Goal: Task Accomplishment & Management: Book appointment/travel/reservation

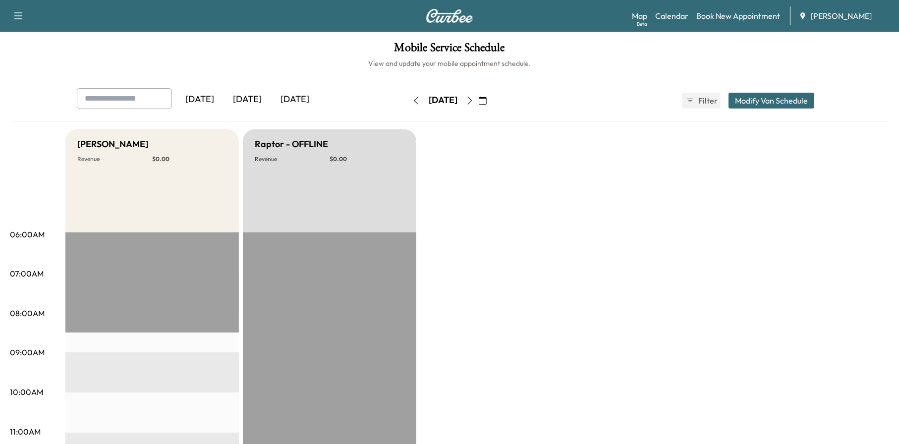
click at [474, 102] on icon "button" at bounding box center [470, 101] width 8 height 8
click at [487, 102] on icon "button" at bounding box center [483, 101] width 8 height 8
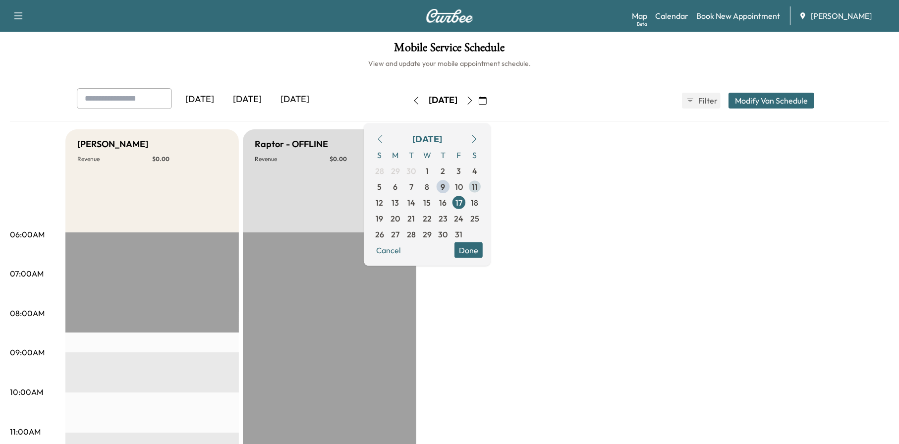
click at [478, 183] on span "11" at bounding box center [475, 186] width 6 height 12
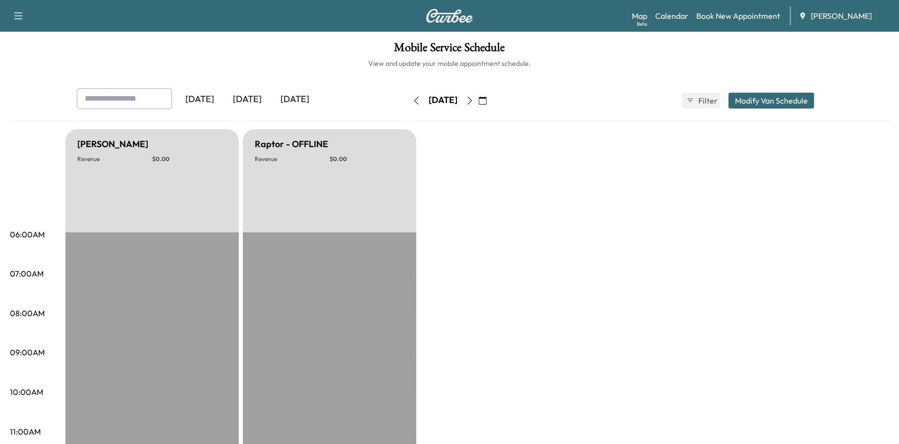
click at [412, 97] on icon "button" at bounding box center [416, 101] width 8 height 8
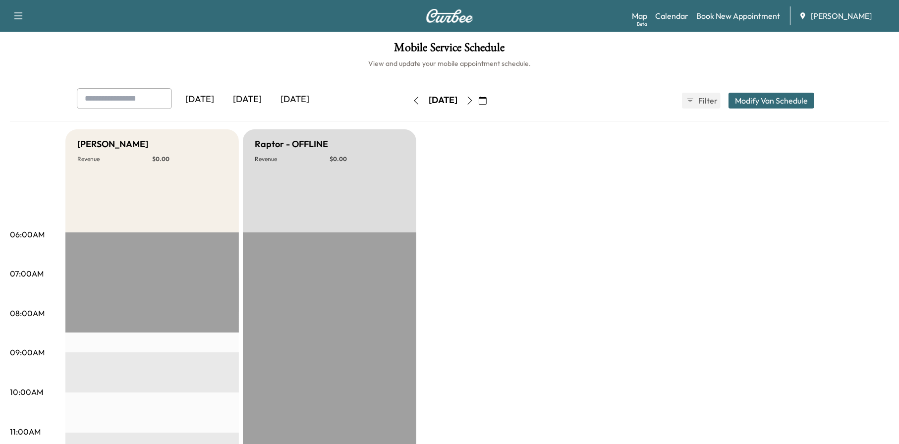
click at [408, 100] on button "button" at bounding box center [416, 101] width 17 height 16
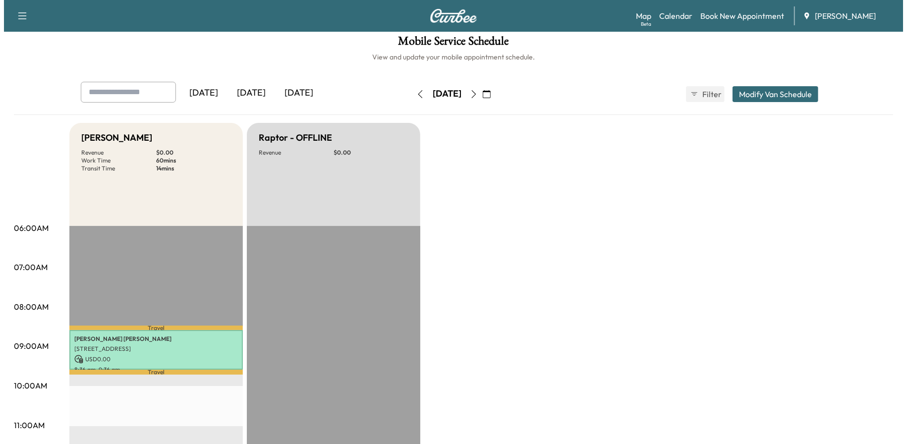
scroll to position [50, 0]
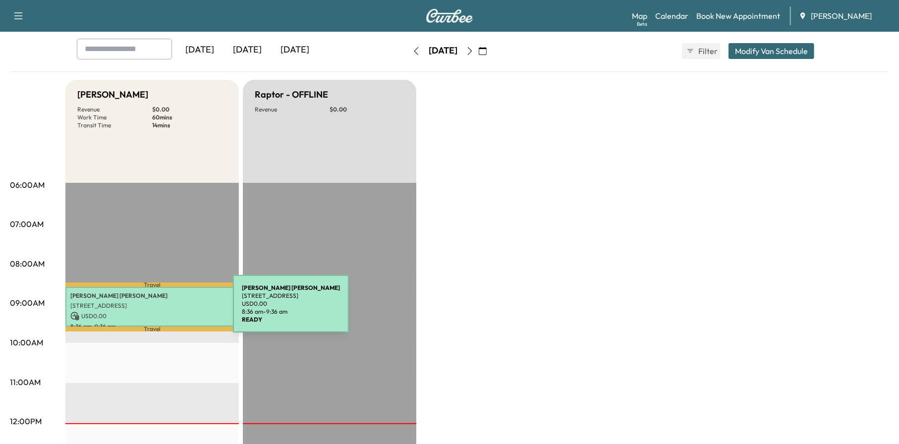
click at [159, 312] on p "USD 0.00" at bounding box center [152, 316] width 164 height 9
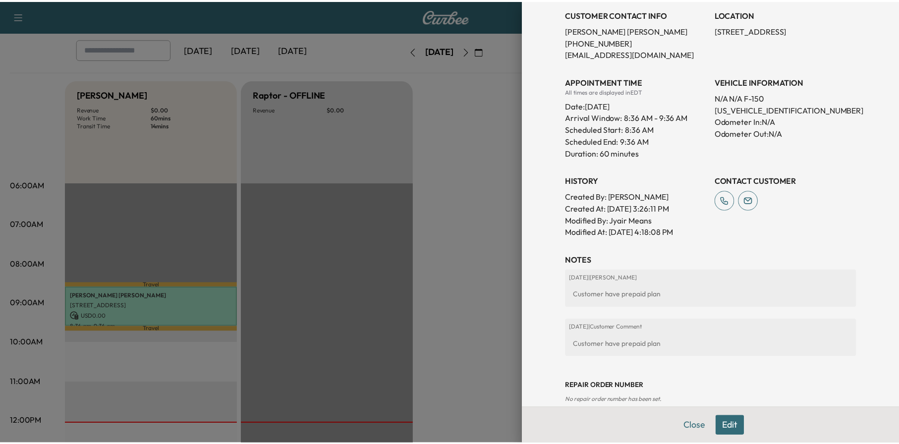
scroll to position [224, 0]
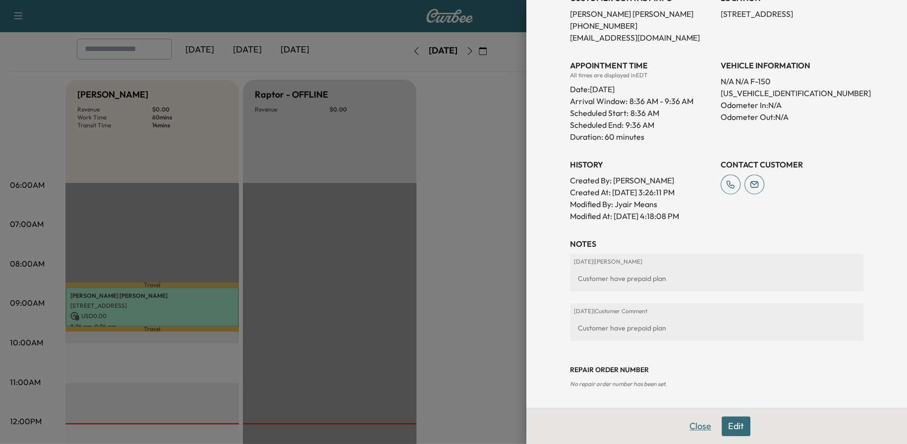
click at [694, 429] on button "Close" at bounding box center [700, 426] width 35 height 20
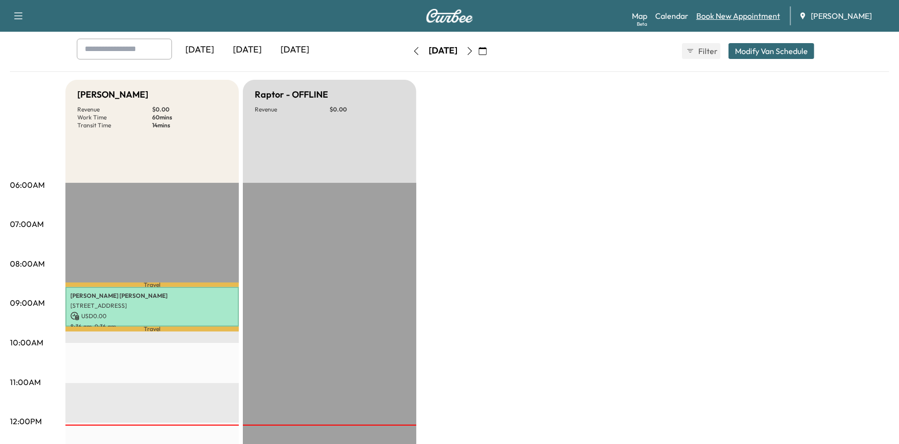
click at [759, 14] on link "Book New Appointment" at bounding box center [738, 16] width 84 height 12
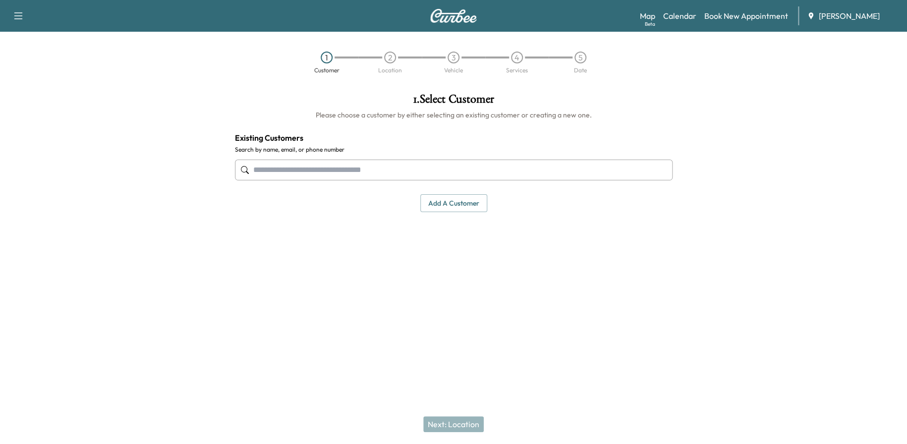
click at [306, 166] on input "text" at bounding box center [454, 170] width 438 height 21
paste input "**********"
type input "**********"
drag, startPoint x: 317, startPoint y: 173, endPoint x: 149, endPoint y: 182, distance: 168.7
click at [149, 181] on div "**********" at bounding box center [453, 196] width 907 height 222
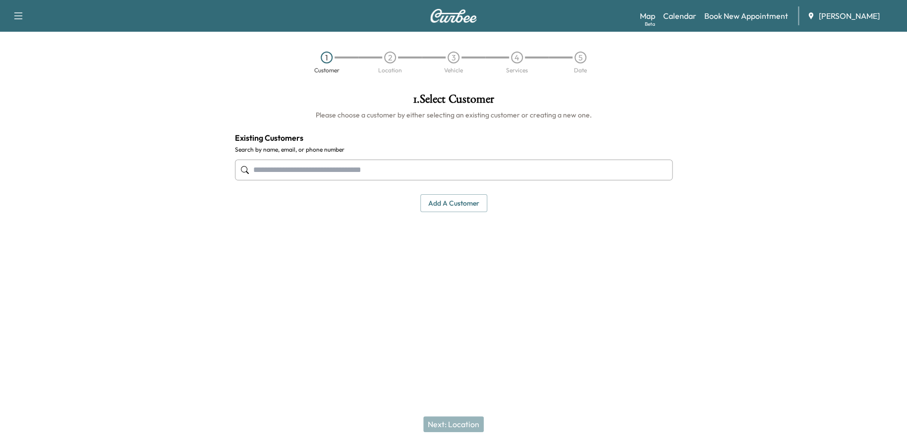
paste input "**********"
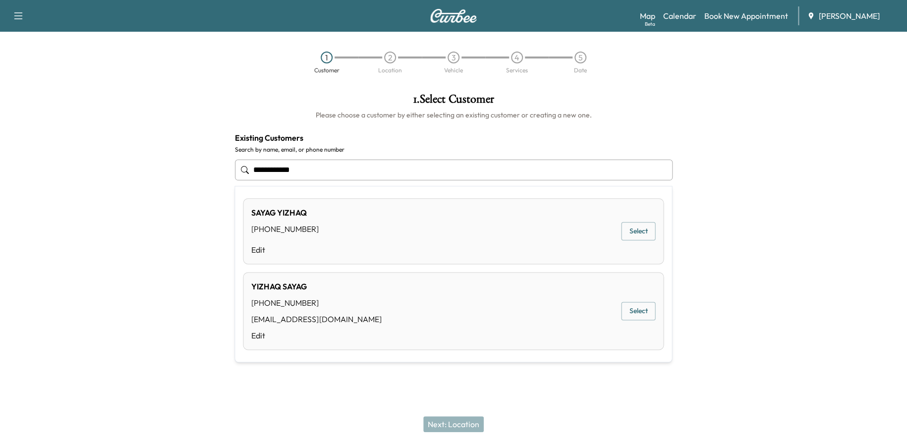
click at [642, 309] on button "Select" at bounding box center [638, 311] width 34 height 18
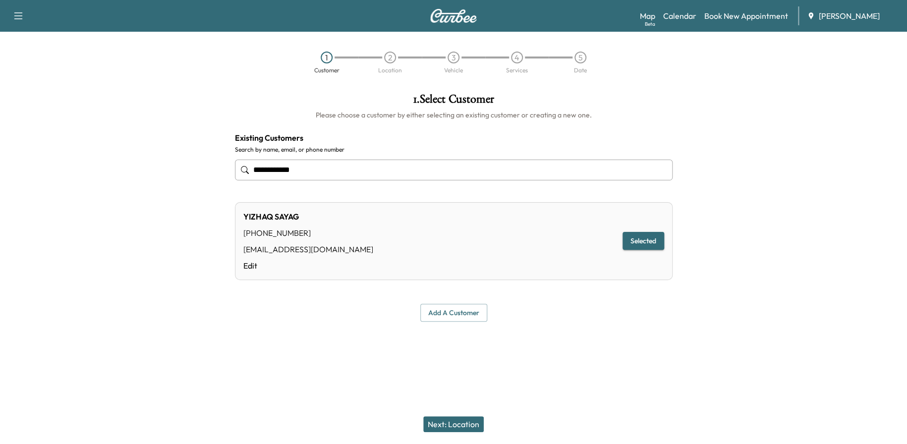
type input "**********"
click at [438, 419] on button "Next: Location" at bounding box center [453, 424] width 60 height 16
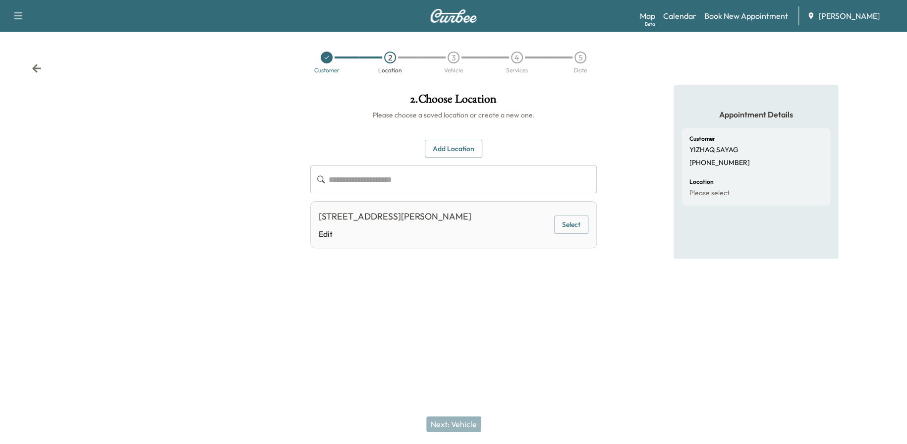
click at [565, 225] on button "Select" at bounding box center [571, 225] width 34 height 18
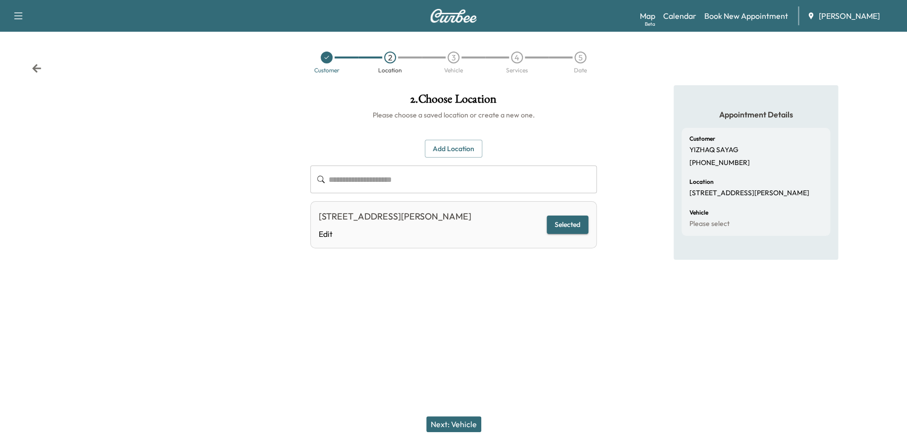
click at [477, 420] on button "Next: Vehicle" at bounding box center [453, 424] width 55 height 16
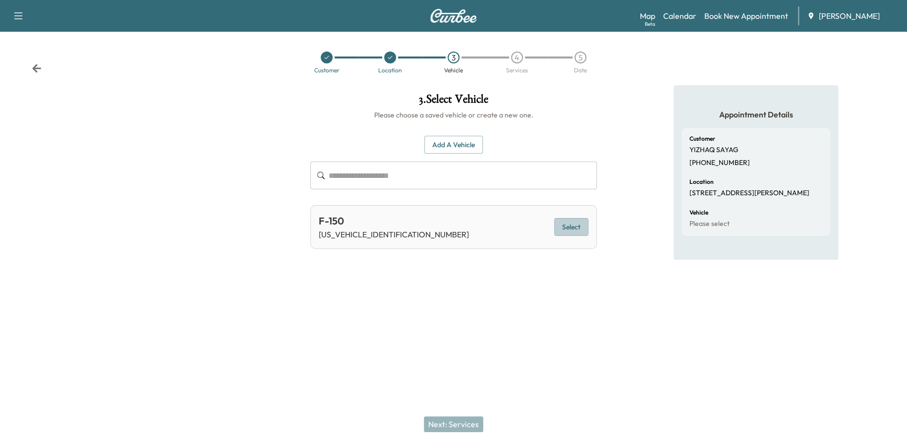
click at [576, 234] on button "Select" at bounding box center [571, 227] width 34 height 18
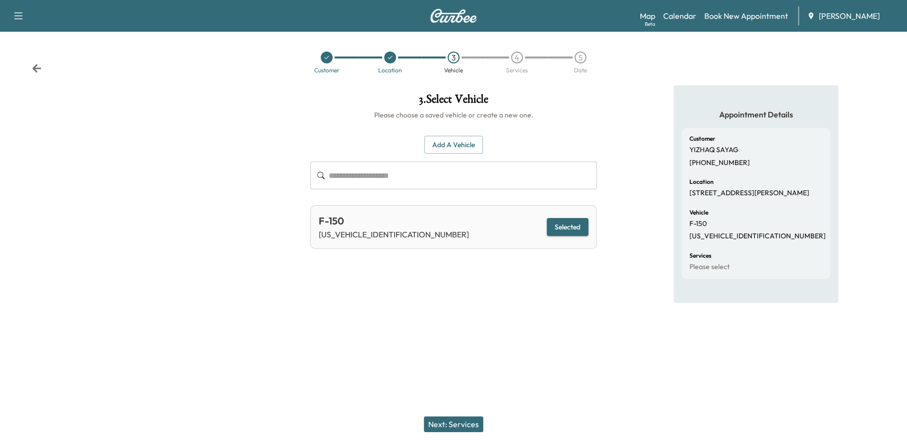
click at [474, 420] on button "Next: Services" at bounding box center [453, 424] width 59 height 16
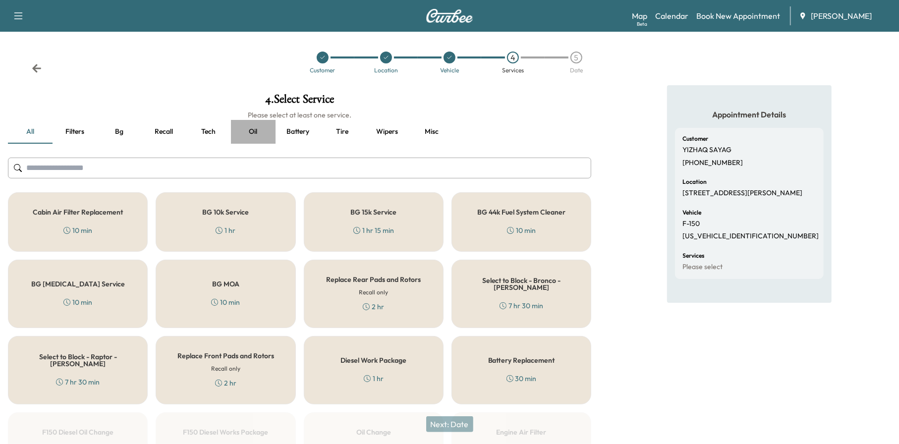
click at [258, 135] on button "Oil" at bounding box center [253, 132] width 45 height 24
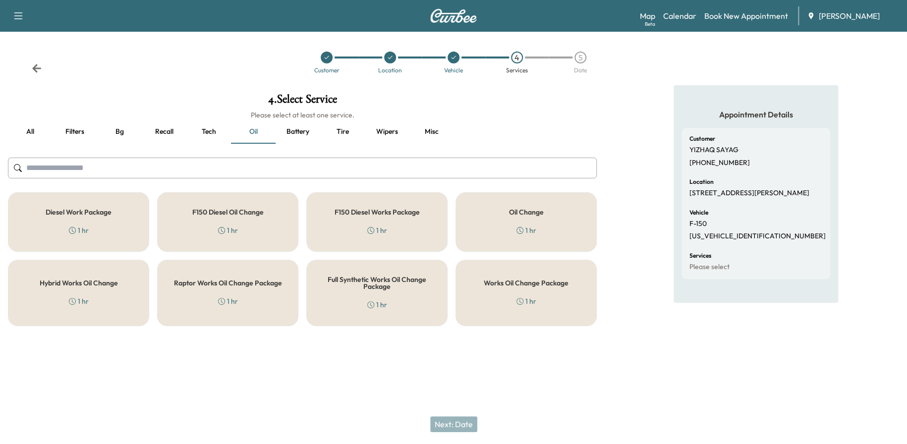
click at [565, 292] on div "Works Oil Change Package 1 hr" at bounding box center [525, 293] width 141 height 66
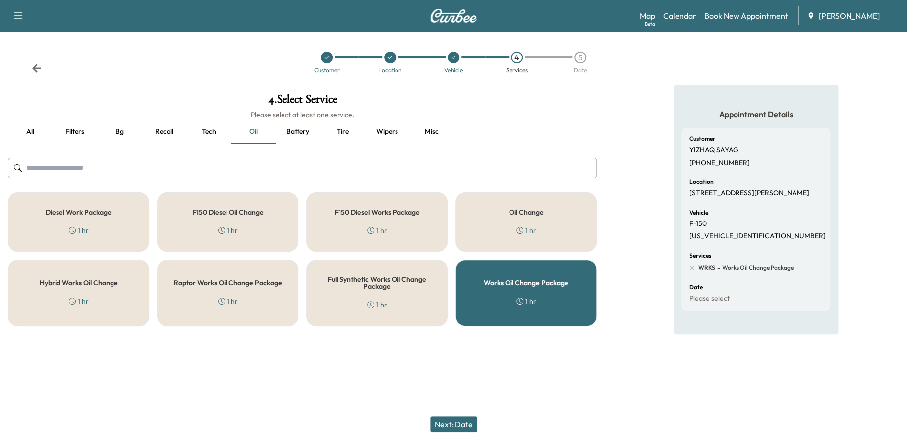
click at [466, 420] on button "Next: Date" at bounding box center [453, 424] width 47 height 16
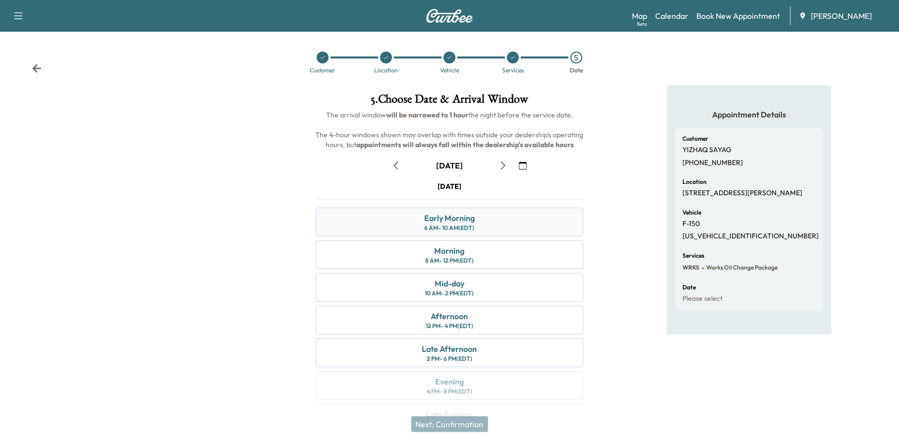
click at [465, 222] on div "Early Morning" at bounding box center [449, 218] width 51 height 12
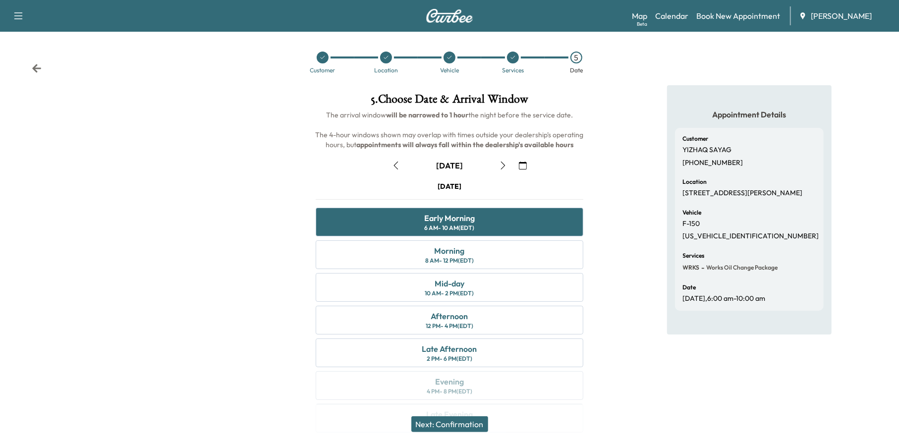
click at [463, 430] on button "Next: Confirmation" at bounding box center [449, 424] width 77 height 16
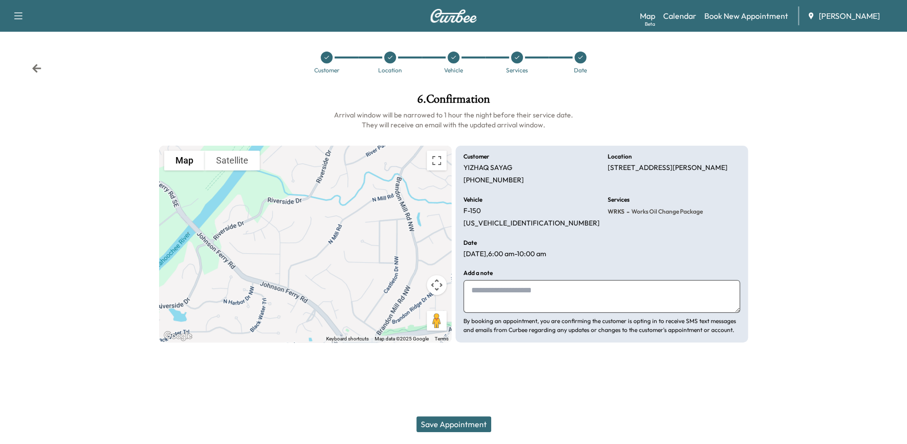
click at [467, 424] on button "Save Appointment" at bounding box center [453, 424] width 75 height 16
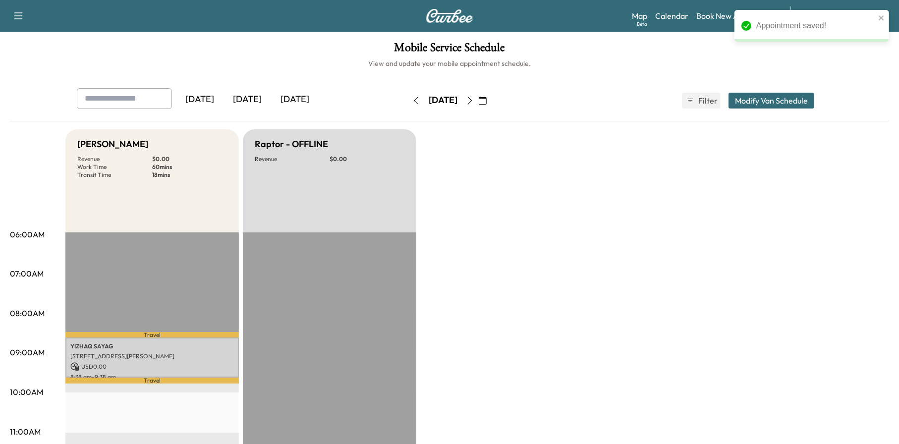
click at [174, 349] on div "[PERSON_NAME] [STREET_ADDRESS][PERSON_NAME] USD 0.00 8:38 am - 9:38 am" at bounding box center [151, 357] width 173 height 40
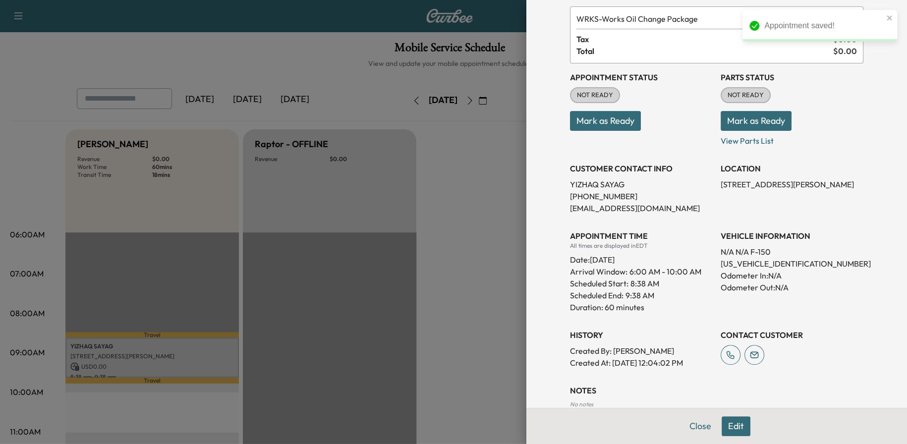
scroll to position [112, 0]
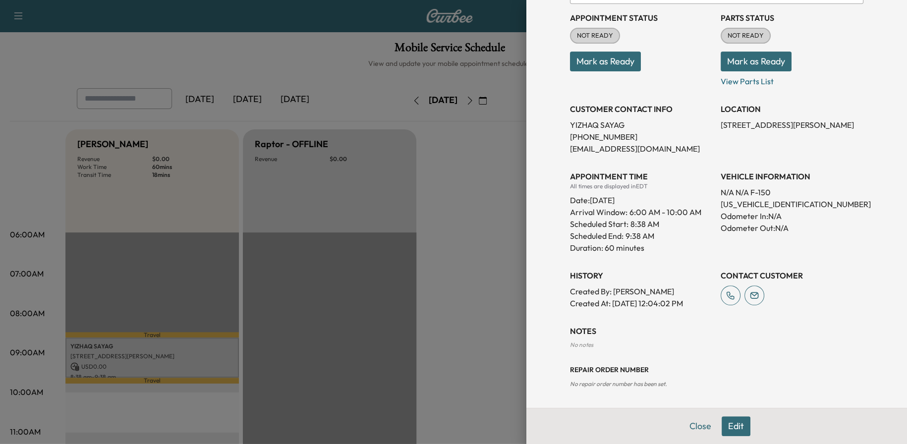
click at [733, 426] on button "Edit" at bounding box center [736, 426] width 29 height 20
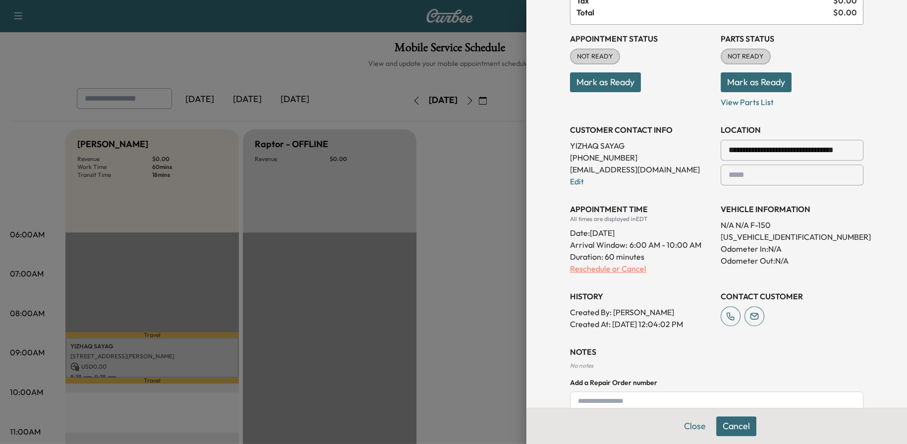
click at [601, 267] on p "Reschedule or Cancel" at bounding box center [641, 269] width 143 height 12
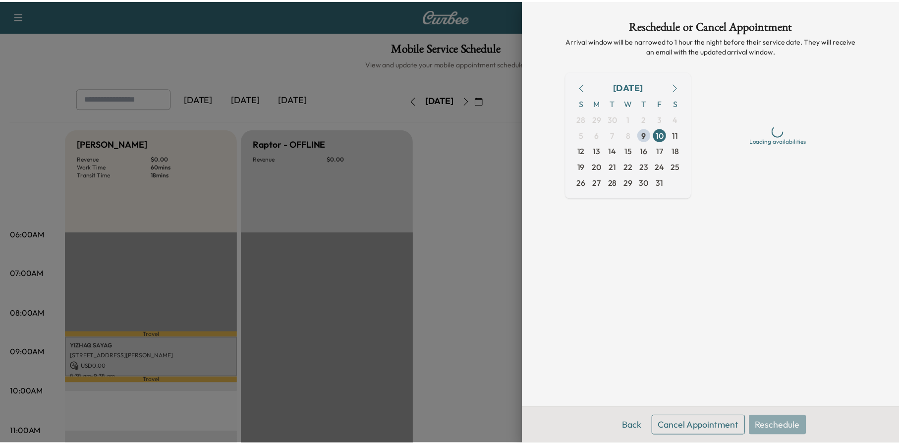
scroll to position [0, 0]
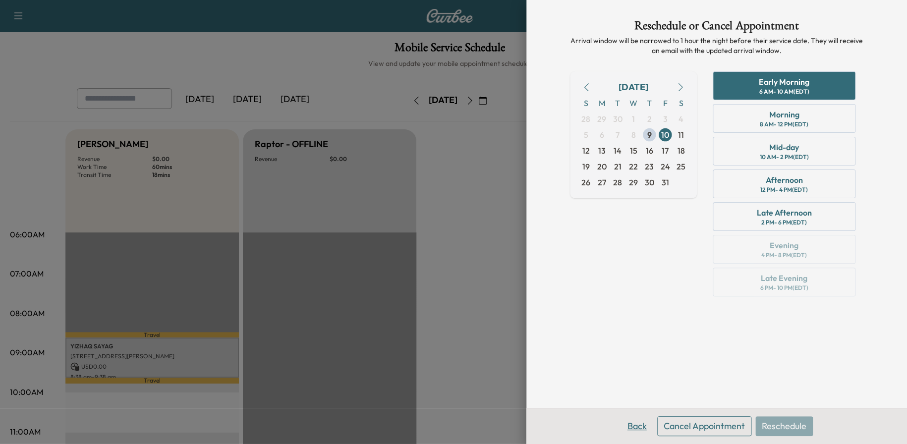
click at [637, 426] on button "Back" at bounding box center [637, 426] width 32 height 20
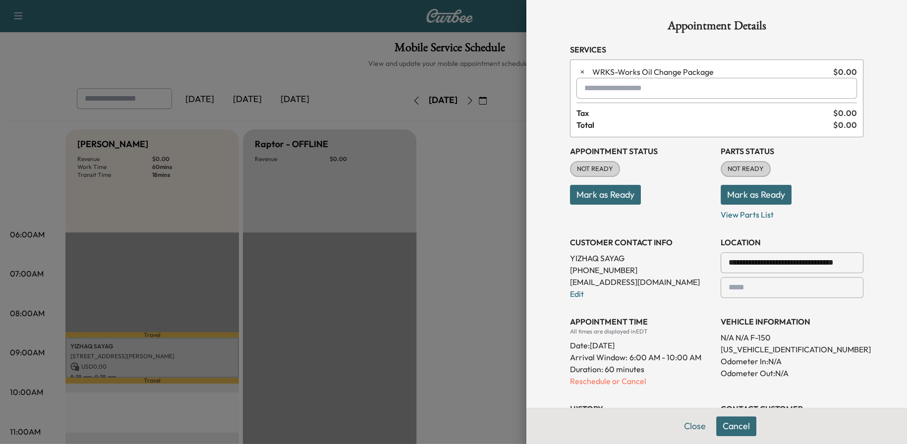
drag, startPoint x: 406, startPoint y: 314, endPoint x: 436, endPoint y: 304, distance: 30.9
click at [421, 308] on div at bounding box center [453, 222] width 907 height 444
